Goal: Task Accomplishment & Management: Complete application form

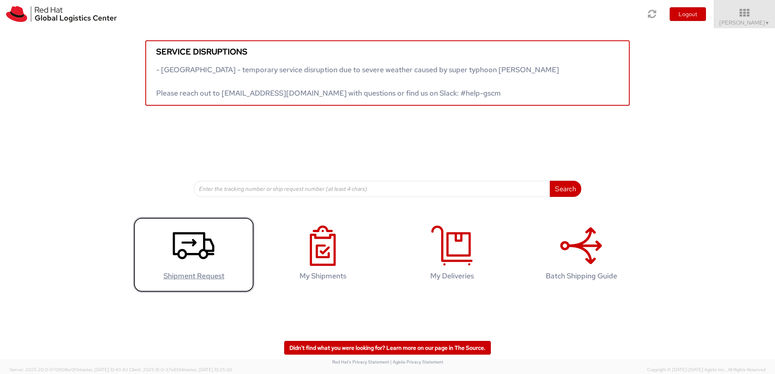
click at [200, 251] on use at bounding box center [194, 245] width 42 height 27
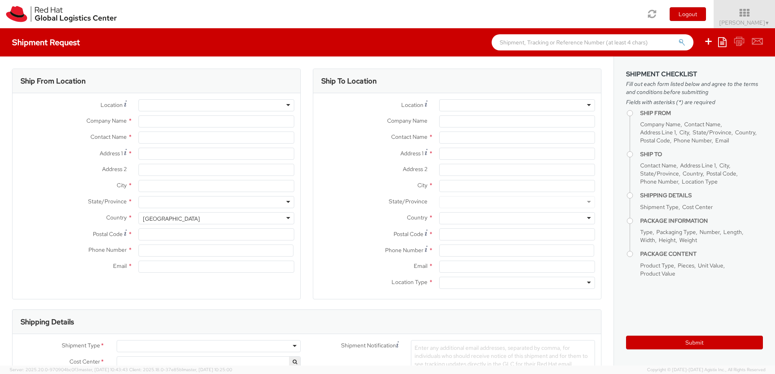
select select "735"
select select
type input "Red Hat"
type input "[PERSON_NAME]"
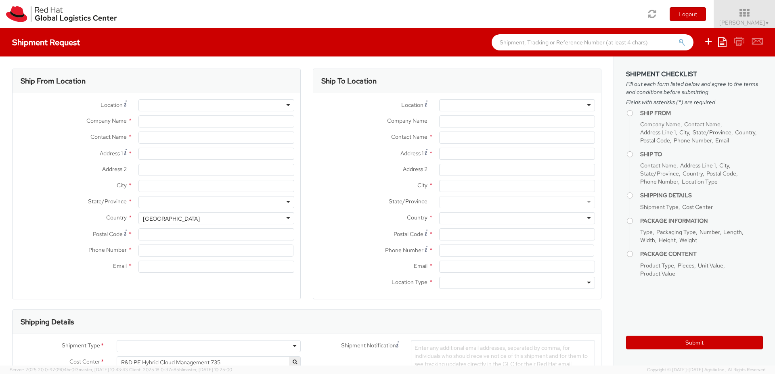
type input "[EMAIL_ADDRESS][DOMAIN_NAME]"
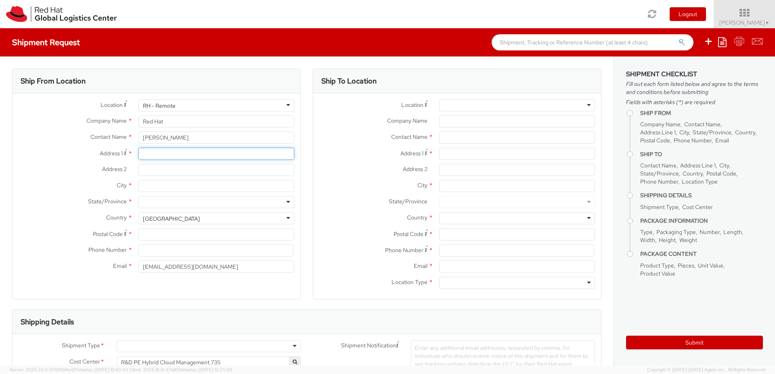
click at [165, 154] on input "Address 1 *" at bounding box center [216, 154] width 156 height 12
type input "[STREET_ADDRESS][PERSON_NAME]"
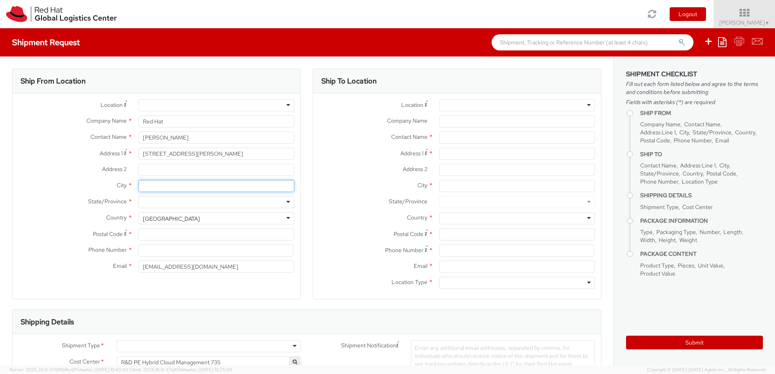
type input "3"
type input "Corronsac"
type input "h"
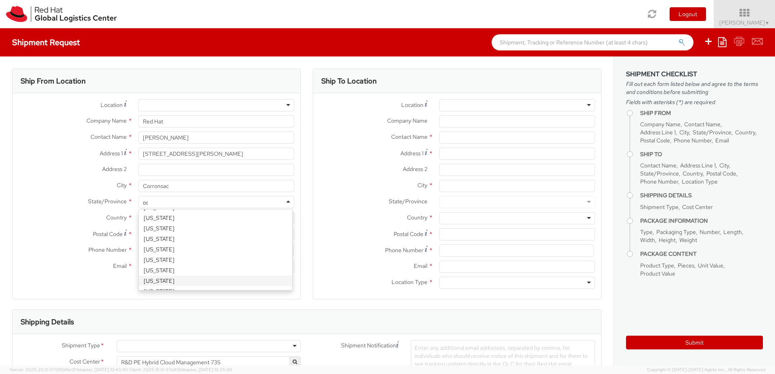
scroll to position [2, 0]
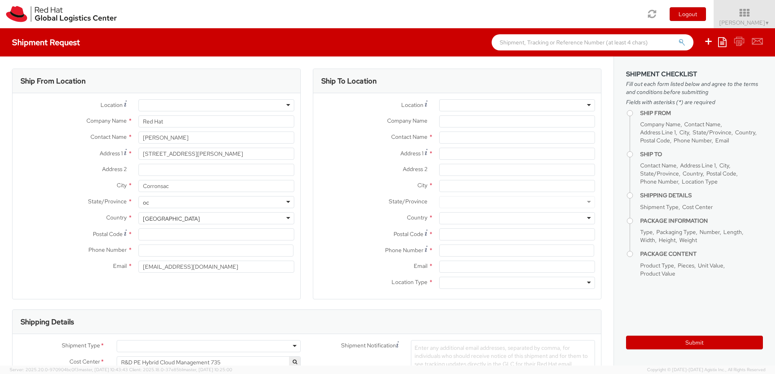
type input "o"
click at [58, 192] on div "City * Corronsac" at bounding box center [157, 186] width 288 height 12
click at [160, 217] on div "[GEOGRAPHIC_DATA]" at bounding box center [171, 219] width 57 height 8
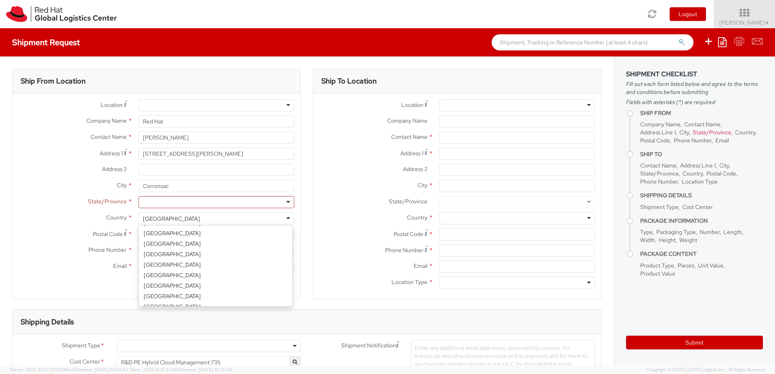
scroll to position [633, 0]
select select "CM"
select select "KGS"
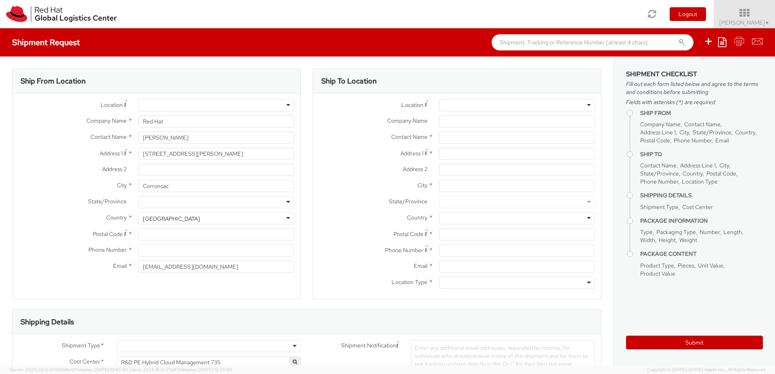
click at [285, 202] on div at bounding box center [216, 202] width 156 height 12
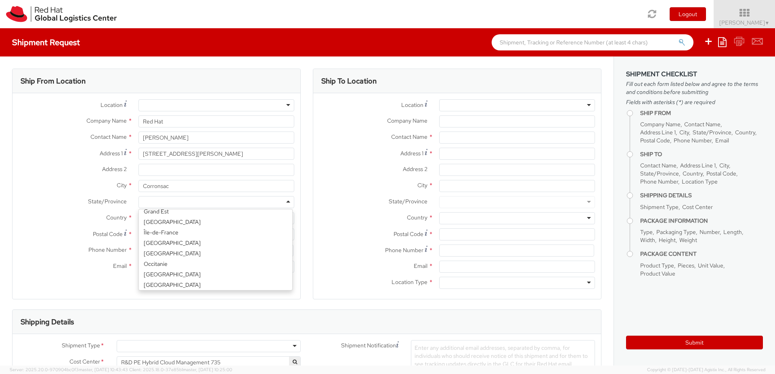
scroll to position [60, 0]
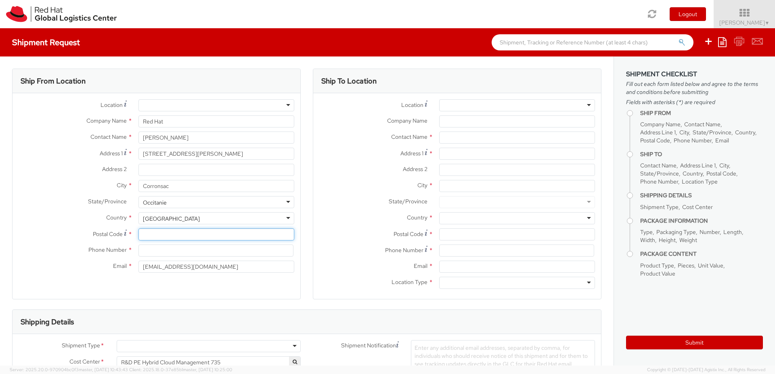
click at [164, 234] on input "Postal Code *" at bounding box center [216, 234] width 156 height 12
type input "31450"
type input "[PHONE_NUMBER]"
click at [244, 290] on div "Ship From Location Location * [GEOGRAPHIC_DATA] - [GEOGRAPHIC_DATA] - [GEOGRAPH…" at bounding box center [156, 184] width 289 height 231
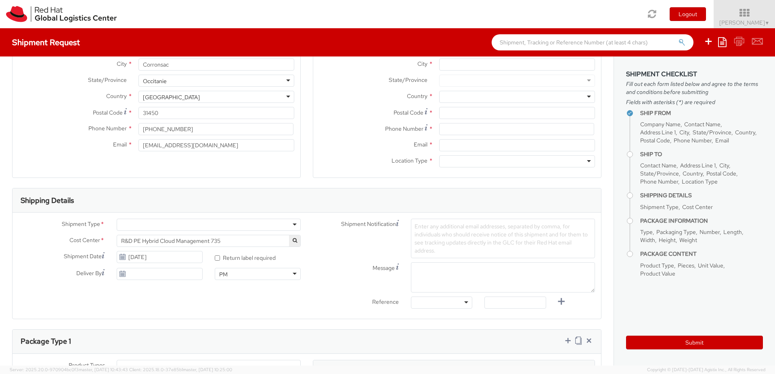
scroll to position [145, 0]
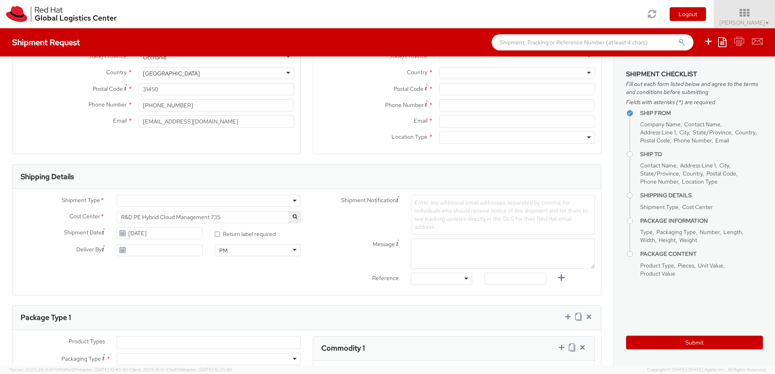
click at [150, 200] on div at bounding box center [209, 201] width 184 height 12
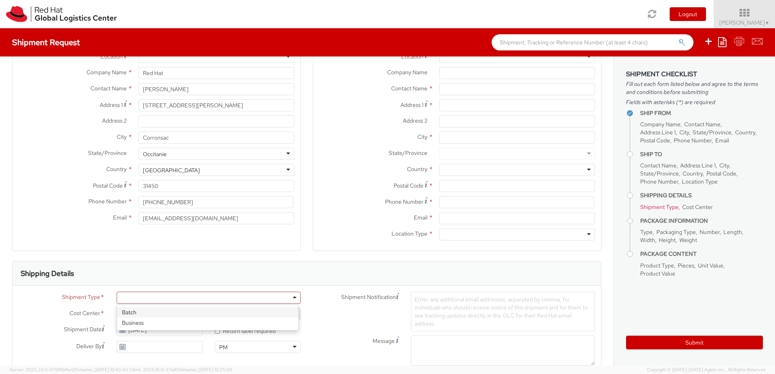
scroll to position [0, 0]
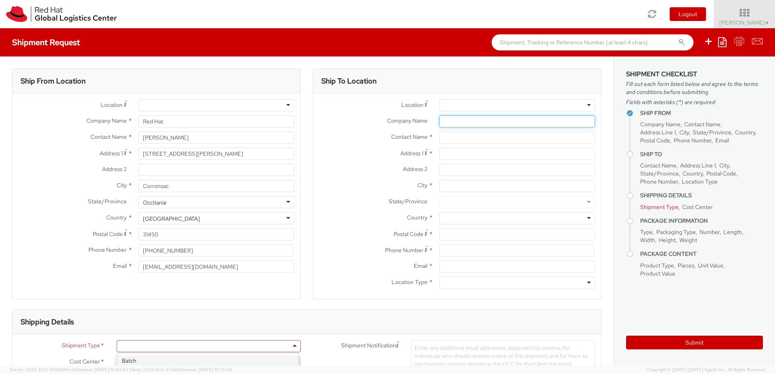
click at [455, 125] on input "Company Name *" at bounding box center [517, 121] width 156 height 12
paste input "RH - [GEOGRAPHIC_DATA] [GEOGRAPHIC_DATA] - B"
click at [583, 104] on div at bounding box center [517, 105] width 156 height 12
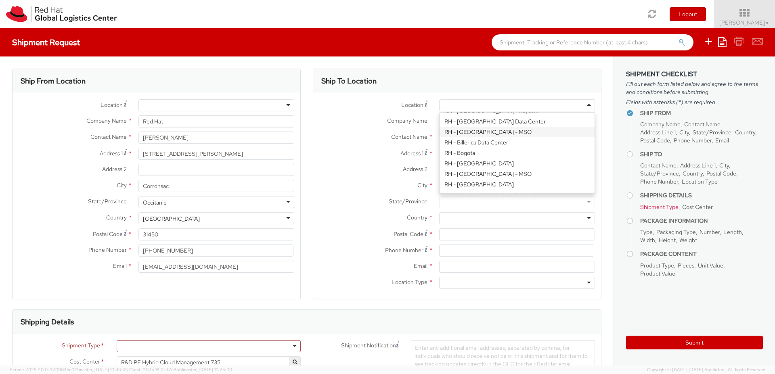
scroll to position [194, 0]
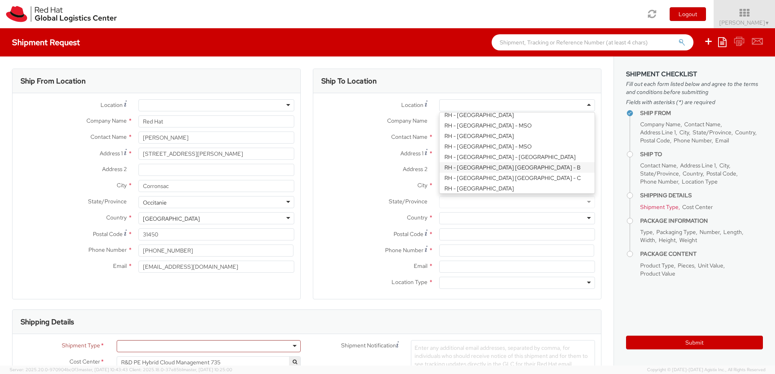
type input "Red Hat Czech s.r.o."
type input "Purkynova 647/111"
type input "[GEOGRAPHIC_DATA]"
type input "621 00"
type input "420 532 294 555"
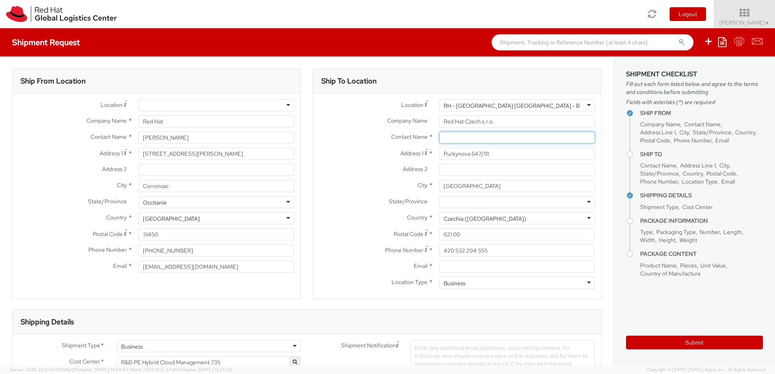
click at [456, 136] on input "text" at bounding box center [517, 138] width 156 height 12
paste input "IT - Endpoint Systems"
type input "IT - Endpoint Systems"
click at [356, 148] on label "Address 1 *" at bounding box center [373, 153] width 120 height 11
click at [439, 148] on input "Purkynova 647/111" at bounding box center [517, 154] width 156 height 12
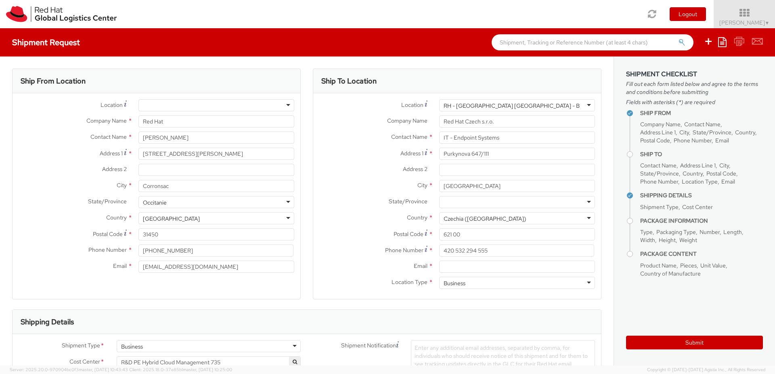
click at [356, 151] on label "Address 1 *" at bounding box center [373, 153] width 120 height 11
click at [439, 151] on input "Purkynova 647/111" at bounding box center [517, 154] width 156 height 12
click at [401, 73] on div "Ship To Location" at bounding box center [457, 81] width 288 height 24
click at [453, 55] on div "Shipment Request Save as template Create from template" at bounding box center [387, 42] width 775 height 28
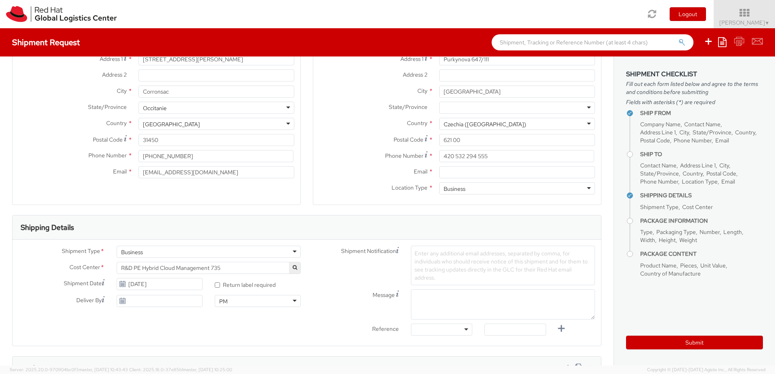
scroll to position [97, 0]
click at [466, 174] on input "Email *" at bounding box center [517, 170] width 156 height 12
paste input "[EMAIL_ADDRESS][DOMAIN_NAME]"
type input "[EMAIL_ADDRESS][DOMAIN_NAME]"
click at [327, 168] on label "Email *" at bounding box center [373, 169] width 120 height 10
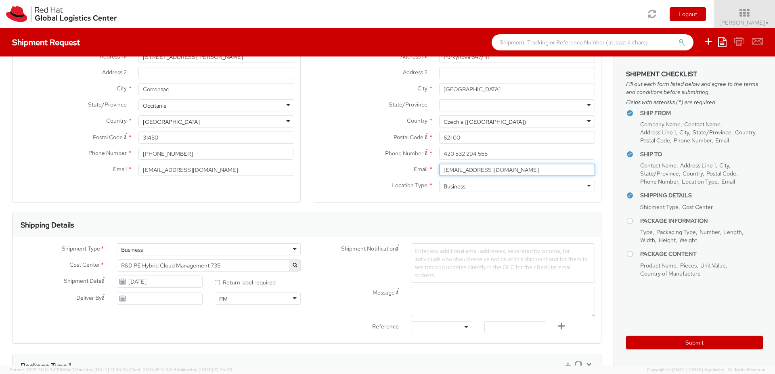
click at [439, 168] on input "[EMAIL_ADDRESS][DOMAIN_NAME]" at bounding box center [517, 170] width 156 height 12
click at [468, 152] on input "420 532 294 555" at bounding box center [516, 154] width 155 height 12
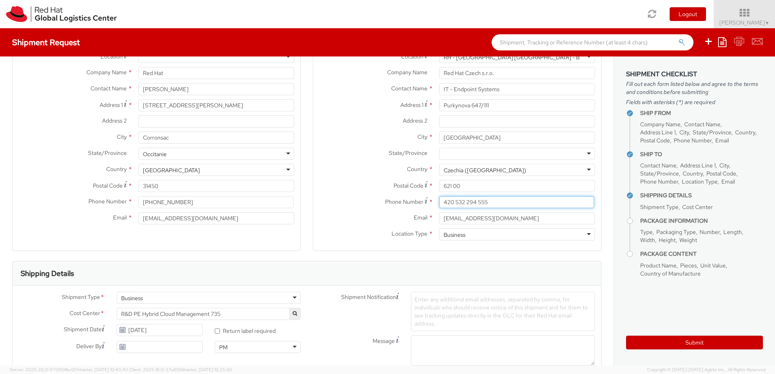
scroll to position [0, 0]
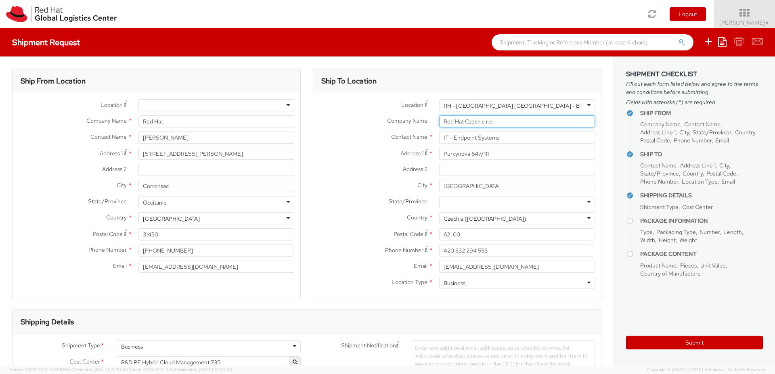
click at [447, 123] on input "Red Hat Czech s.r.o." at bounding box center [517, 121] width 156 height 12
click at [485, 140] on input "IT - Endpoint Systems" at bounding box center [517, 138] width 156 height 12
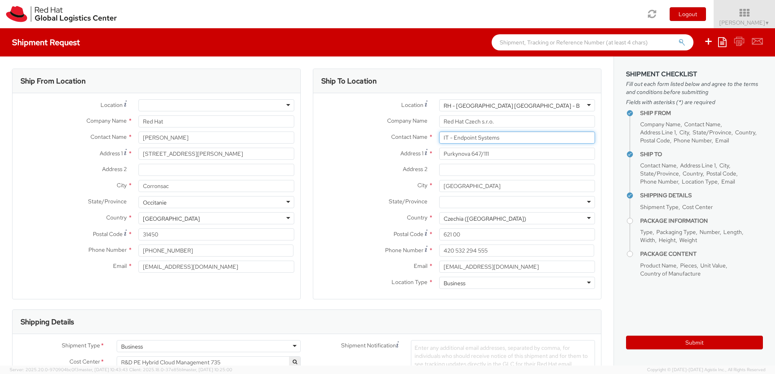
click at [485, 140] on input "IT - Endpoint Systems" at bounding box center [517, 138] width 156 height 12
paste input "Attn: Red Hat"
type input "Attn: Red Hat IT - Endpoint Systems"
click at [334, 172] on label "Address 2 *" at bounding box center [373, 169] width 120 height 10
click at [439, 172] on input "Address 2 *" at bounding box center [517, 170] width 156 height 12
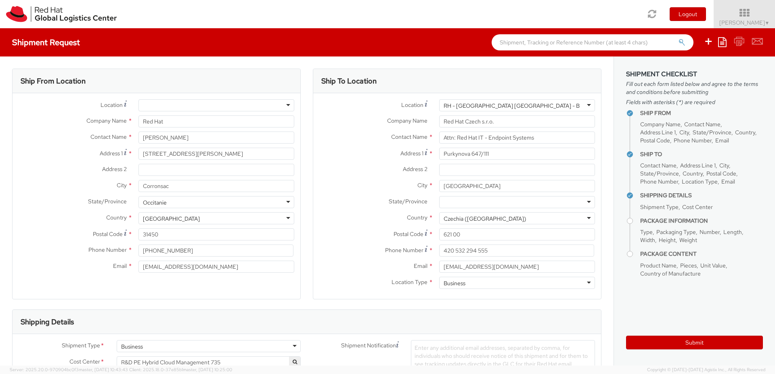
click at [358, 171] on label "Address 2 *" at bounding box center [373, 169] width 120 height 10
click at [439, 171] on input "Address 2 *" at bounding box center [517, 170] width 156 height 12
click at [224, 106] on div at bounding box center [216, 105] width 156 height 12
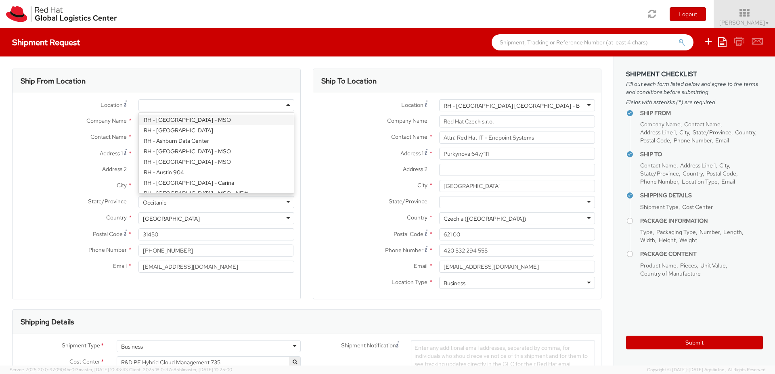
click at [224, 106] on div at bounding box center [216, 105] width 156 height 12
click at [219, 82] on div "Ship From Location" at bounding box center [157, 81] width 288 height 24
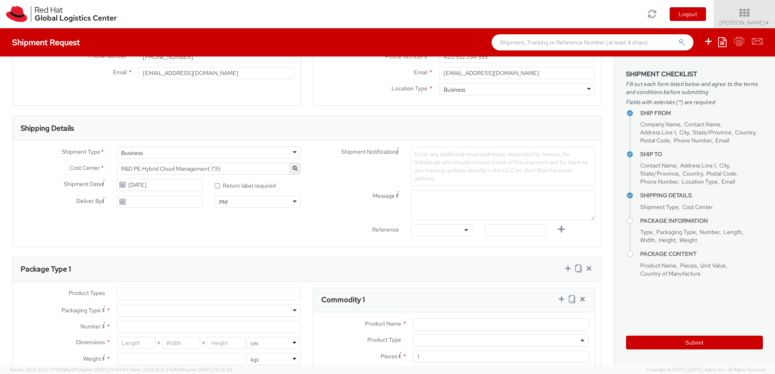
scroll to position [242, 0]
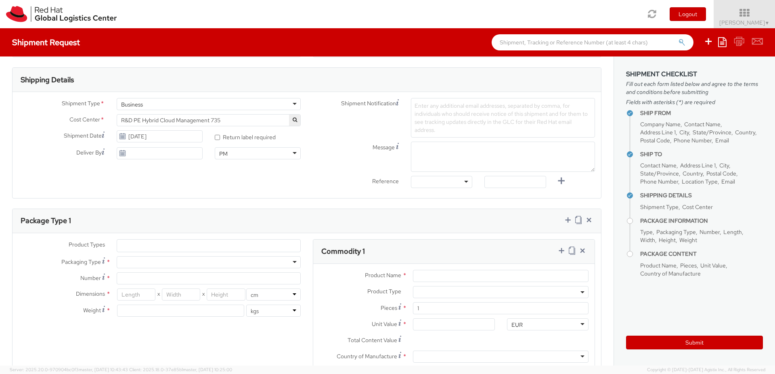
click at [293, 119] on icon "button" at bounding box center [295, 119] width 4 height 5
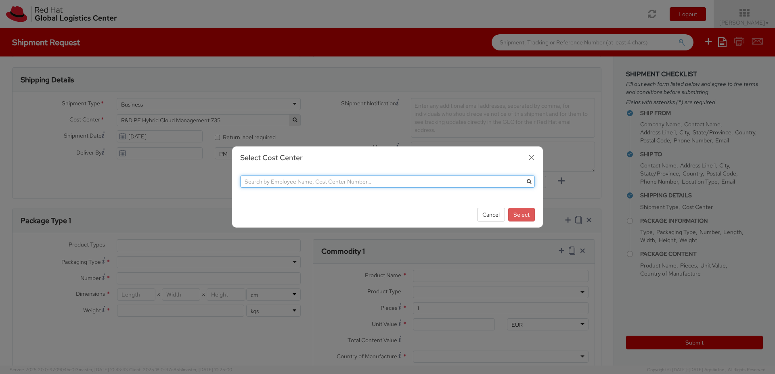
click at [287, 184] on input "text" at bounding box center [387, 182] width 295 height 12
type input "850"
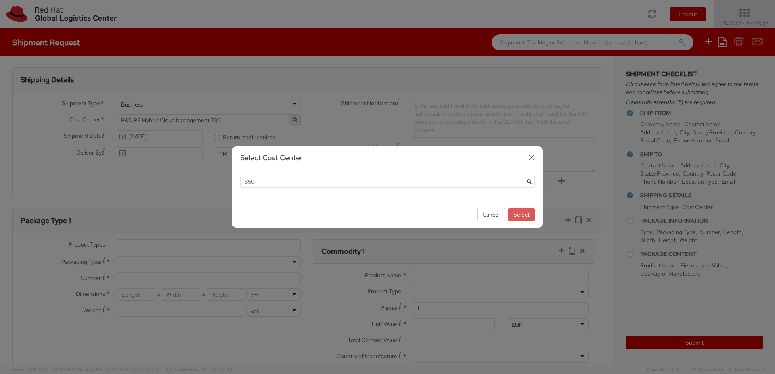
click at [529, 181] on icon "submit" at bounding box center [529, 181] width 4 height 5
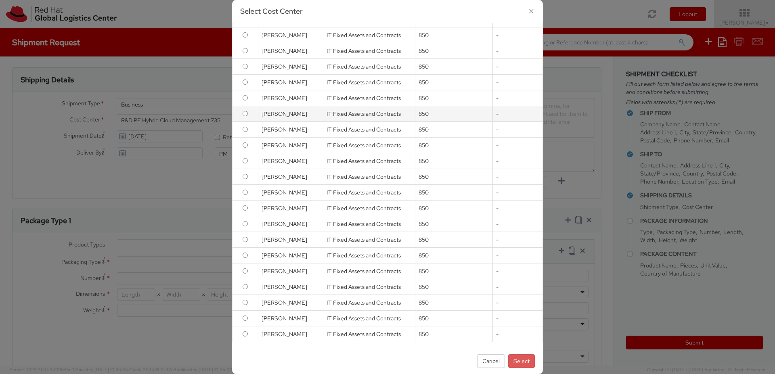
scroll to position [0, 0]
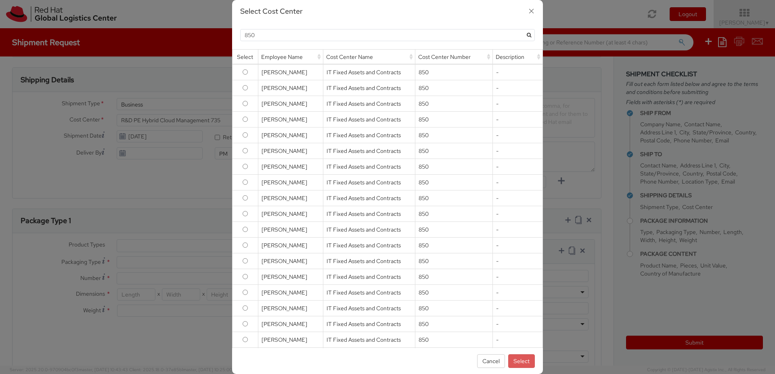
click at [534, 10] on icon "button" at bounding box center [532, 11] width 12 height 12
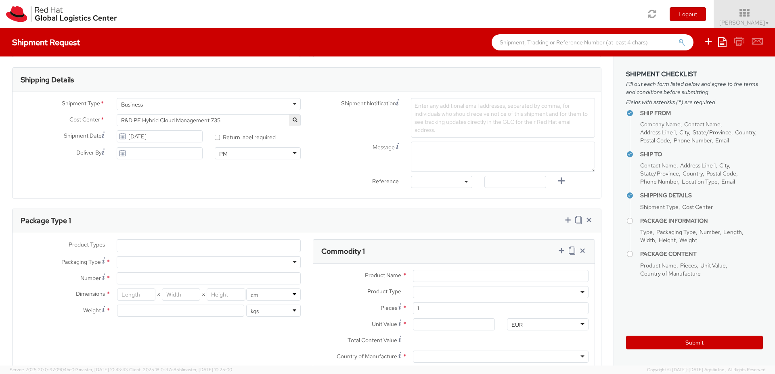
click at [166, 120] on span "R&D PE Hybrid Cloud Management 735" at bounding box center [208, 120] width 175 height 7
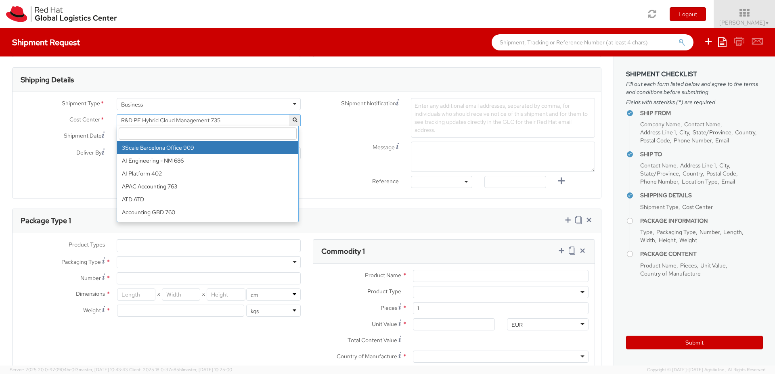
click at [159, 131] on input "search" at bounding box center [208, 134] width 178 height 12
paste input "IT Fixed Assets and Contracts 850"
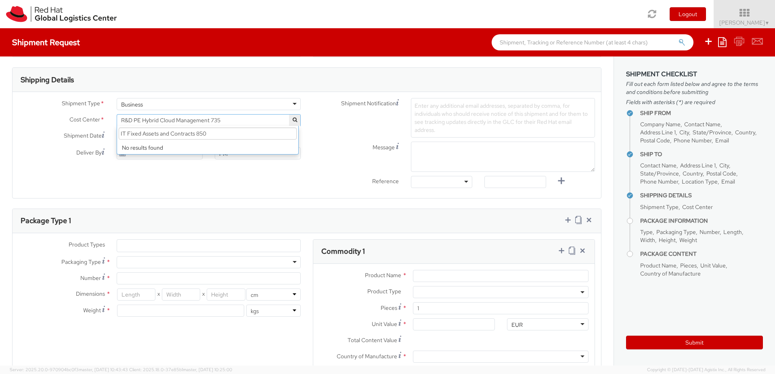
drag, startPoint x: 197, startPoint y: 133, endPoint x: 110, endPoint y: 132, distance: 86.8
click at [110, 132] on div "Shipment Type * Business Business Business Cost Center * R&D PE Hybrid Cloud Ma…" at bounding box center [160, 130] width 294 height 65
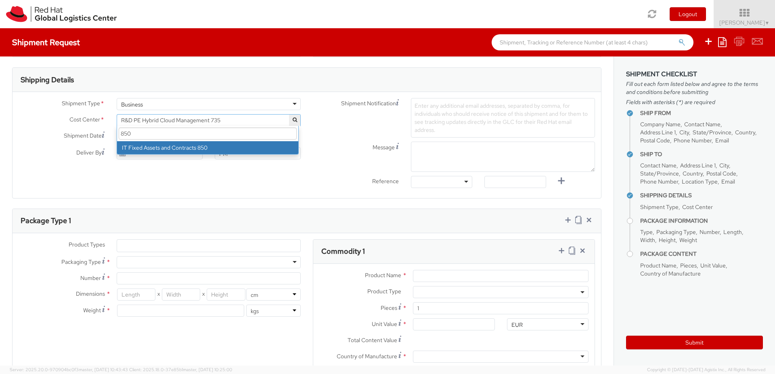
type input "850"
select select "850"
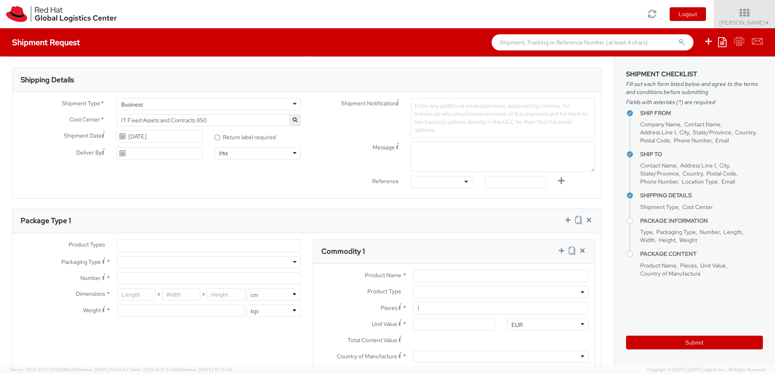
click at [157, 184] on div "Shipment Type * Business Business Business Cost Center * R&D PE Hybrid Cloud Ma…" at bounding box center [307, 145] width 589 height 94
click at [147, 136] on input "[DATE]" at bounding box center [160, 136] width 86 height 12
click at [156, 200] on td "14" at bounding box center [156, 200] width 15 height 12
type input "[DATE]"
click at [117, 172] on div "Shipment Type * Business Business Business Cost Center * R&D PE Hybrid Cloud Ma…" at bounding box center [307, 145] width 589 height 94
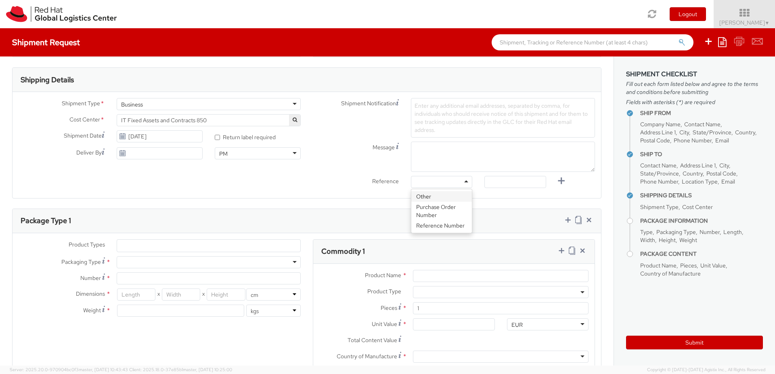
click at [444, 180] on div at bounding box center [441, 182] width 61 height 12
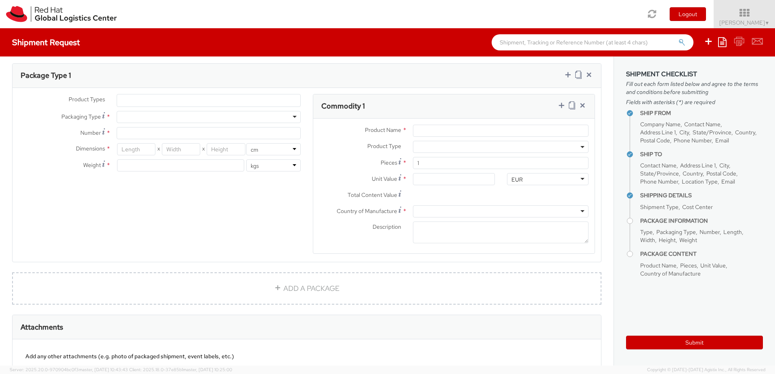
scroll to position [339, 0]
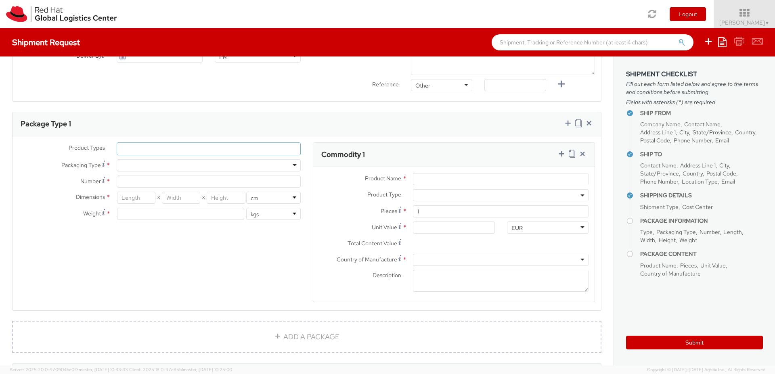
click at [177, 149] on ul at bounding box center [208, 149] width 183 height 12
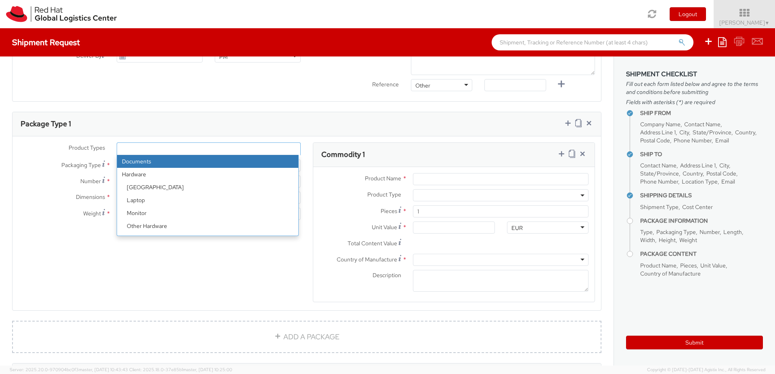
click at [177, 149] on ul at bounding box center [208, 149] width 183 height 12
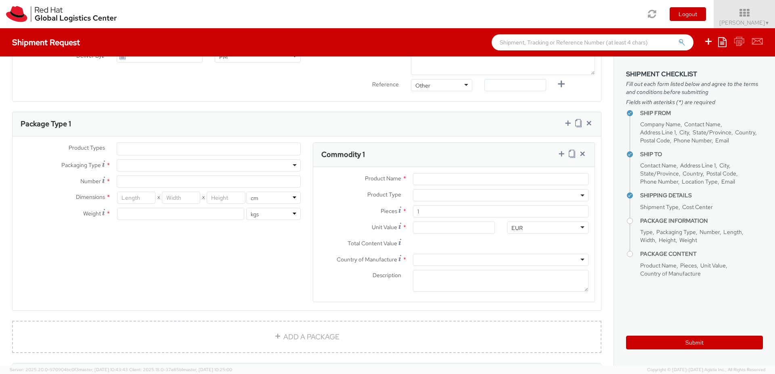
click at [169, 166] on div at bounding box center [209, 165] width 184 height 12
click at [166, 168] on div at bounding box center [209, 165] width 184 height 12
click at [174, 155] on ul at bounding box center [208, 149] width 183 height 12
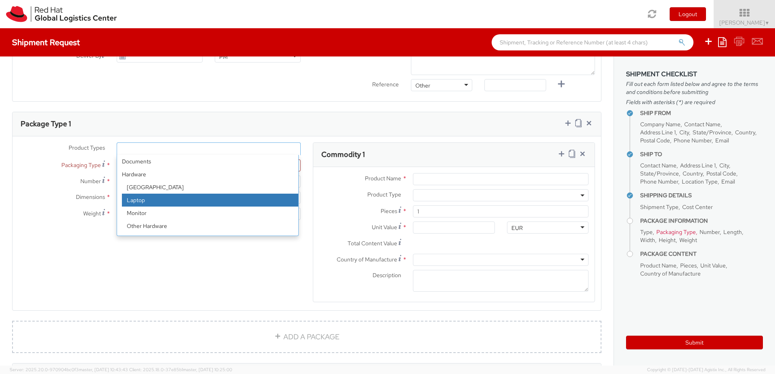
select select "LAPTOP"
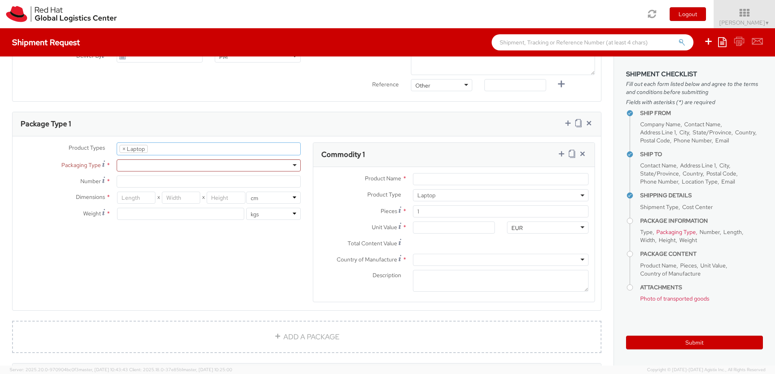
scroll to position [23, 0]
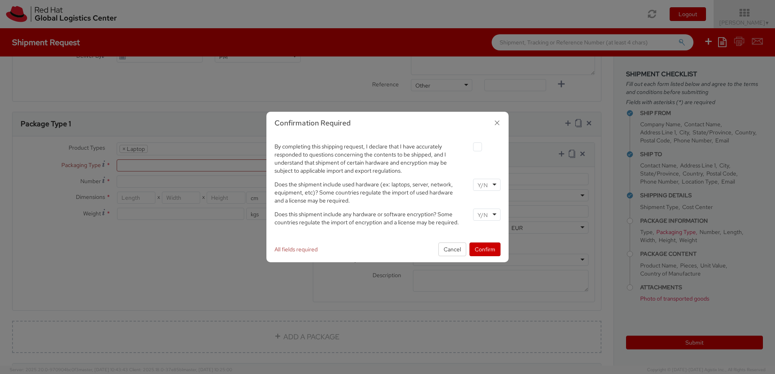
click at [475, 146] on label at bounding box center [477, 147] width 9 height 9
click at [471, 146] on input "checkbox" at bounding box center [467, 147] width 5 height 5
checkbox input "true"
click at [481, 185] on input "select-one" at bounding box center [484, 185] width 12 height 8
click at [489, 215] on div at bounding box center [486, 215] width 27 height 12
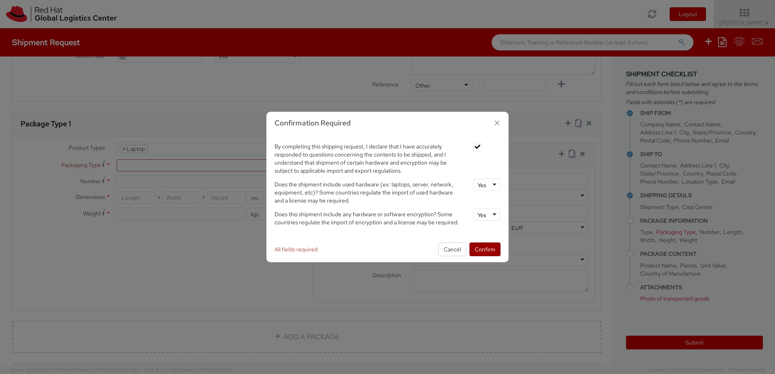
click at [483, 249] on button "Confirm" at bounding box center [485, 250] width 31 height 14
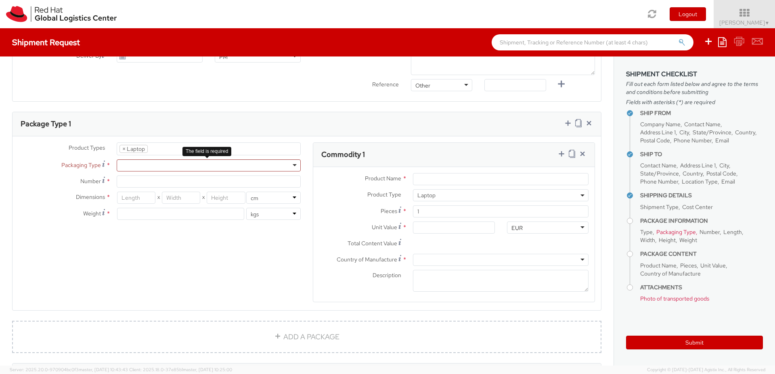
click at [294, 163] on div at bounding box center [209, 165] width 184 height 12
click at [237, 197] on div "Envelope Your Packaging" at bounding box center [207, 185] width 181 height 25
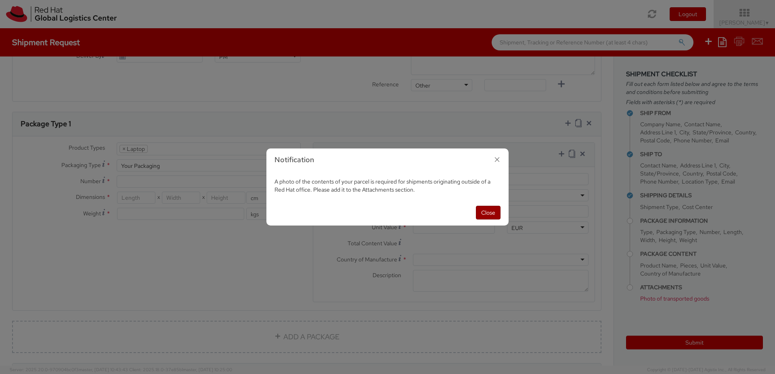
click at [489, 213] on button "Close" at bounding box center [488, 213] width 25 height 14
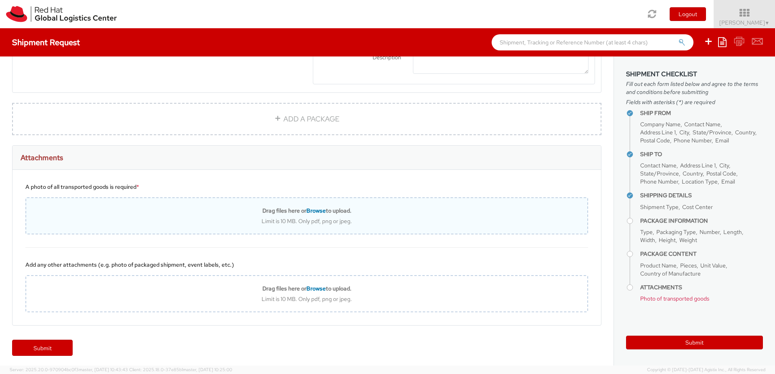
scroll to position [560, 0]
